Goal: Information Seeking & Learning: Learn about a topic

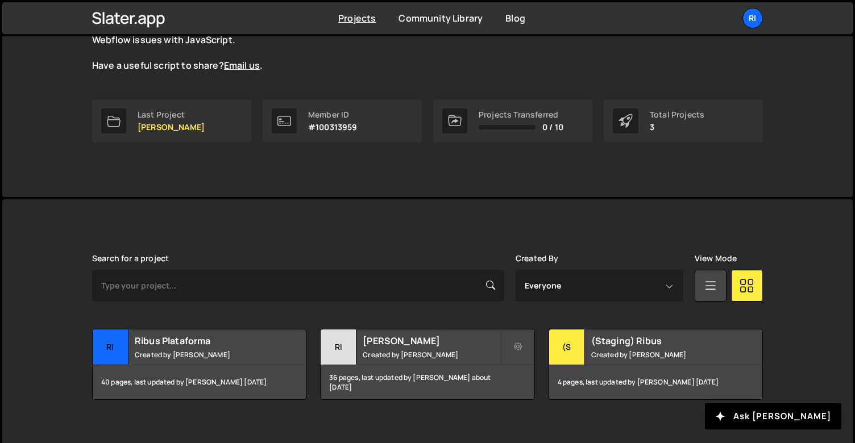
scroll to position [142, 0]
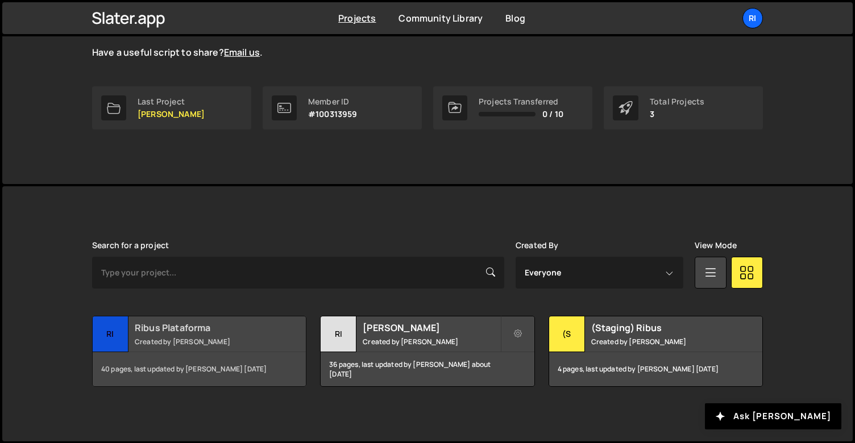
click at [181, 330] on h2 "Ribus Plataforma" at bounding box center [203, 328] width 137 height 13
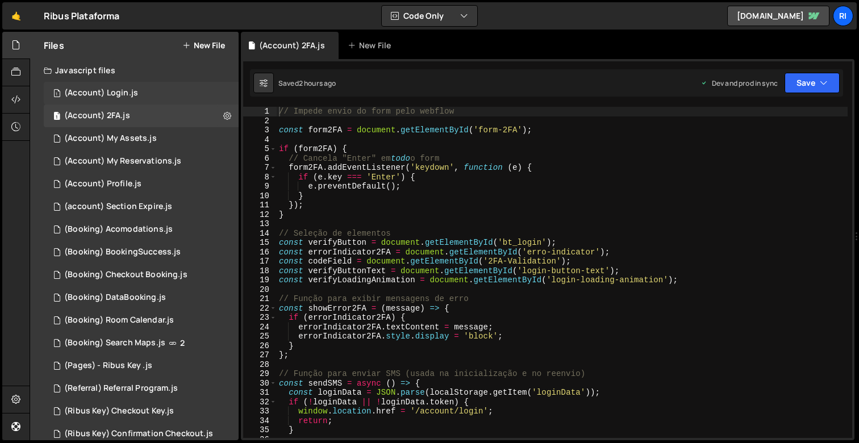
click at [92, 94] on div "(Account) Login.js" at bounding box center [101, 93] width 74 height 10
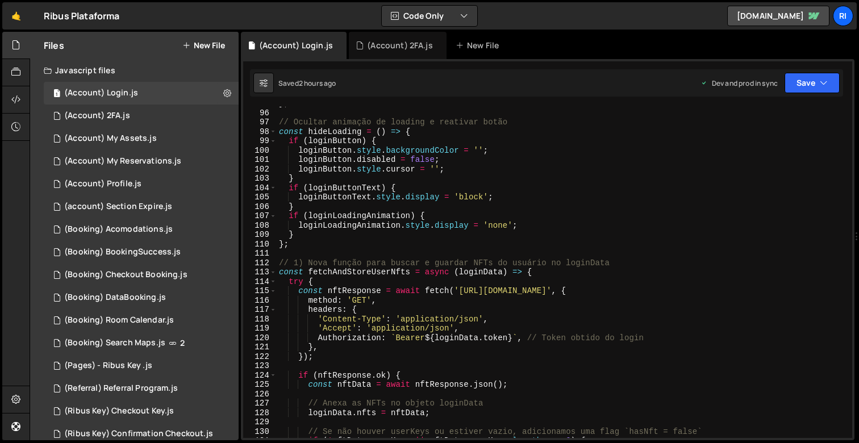
scroll to position [891, 0]
click at [124, 115] on div "(Account) 2FA.js" at bounding box center [97, 116] width 66 height 10
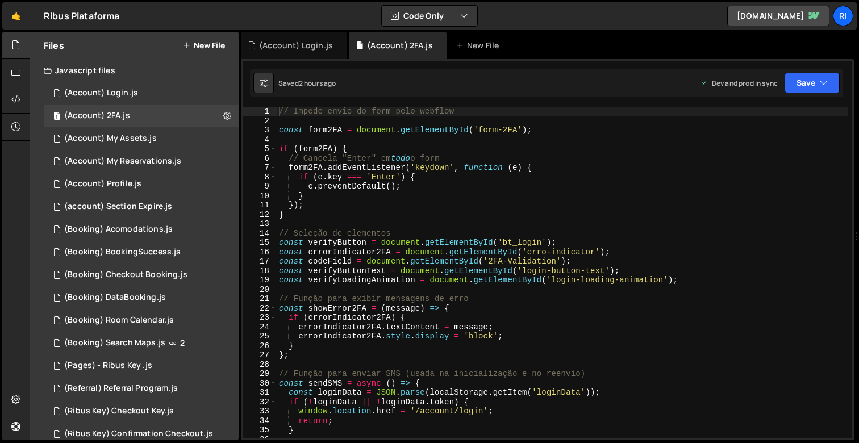
type textarea "const codeField = document.getElementById('2FA-Validation');"
click at [506, 262] on div "// Impede envio do form pelo webflow const form2FA = document . getElementById …" at bounding box center [562, 282] width 571 height 350
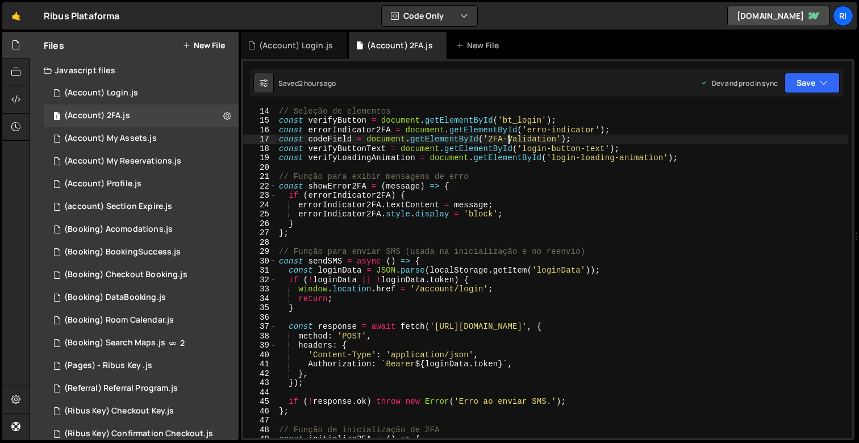
scroll to position [261, 0]
